Goal: Task Accomplishment & Management: Complete application form

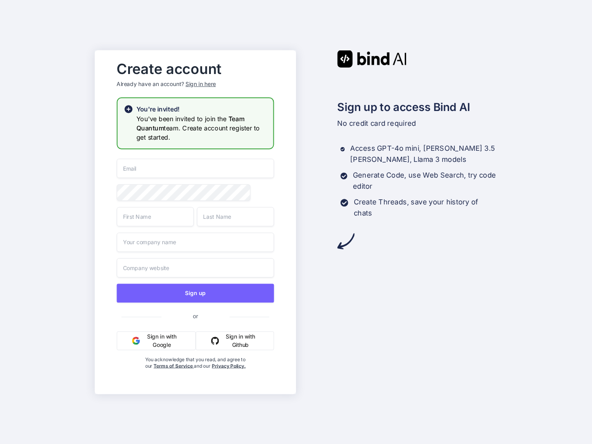
click at [200, 82] on div "Sign in here" at bounding box center [200, 84] width 30 height 8
click at [195, 167] on input "email" at bounding box center [194, 168] width 157 height 19
click at [269, 190] on span at bounding box center [268, 192] width 9 height 16
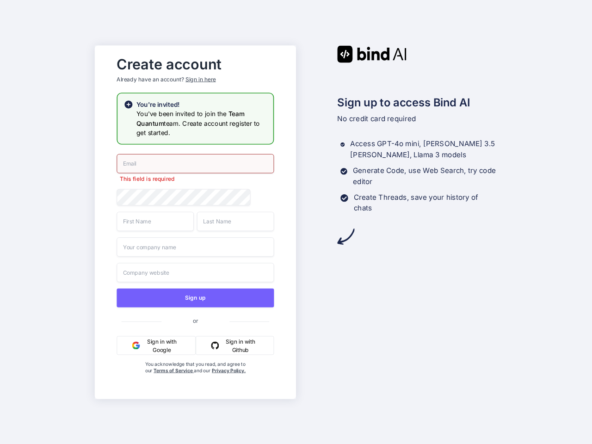
click at [155, 218] on input "text" at bounding box center [154, 220] width 77 height 19
click at [235, 218] on input "text" at bounding box center [235, 220] width 77 height 19
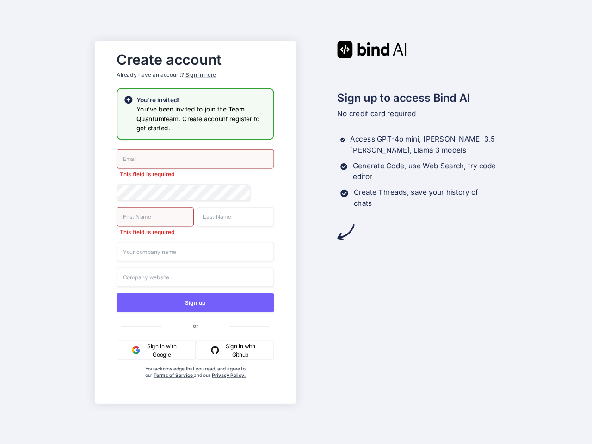
click at [195, 244] on input "text" at bounding box center [194, 251] width 157 height 19
click at [195, 269] on div "This field is required This field is required This field is required Sign up or…" at bounding box center [194, 273] width 157 height 248
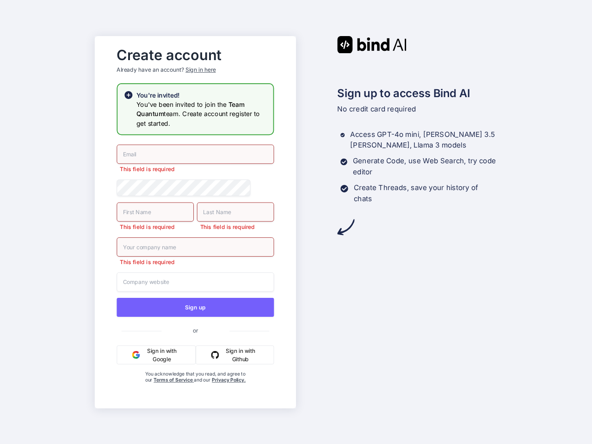
click at [195, 294] on div "This field is required This field is required This field is required This field…" at bounding box center [194, 272] width 157 height 257
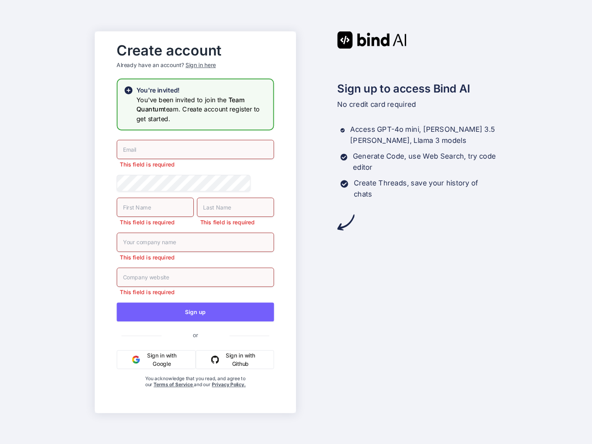
click at [156, 342] on span "or" at bounding box center [194, 335] width 157 height 16
click at [235, 342] on span "or" at bounding box center [194, 335] width 157 height 16
